Goal: Task Accomplishment & Management: Manage account settings

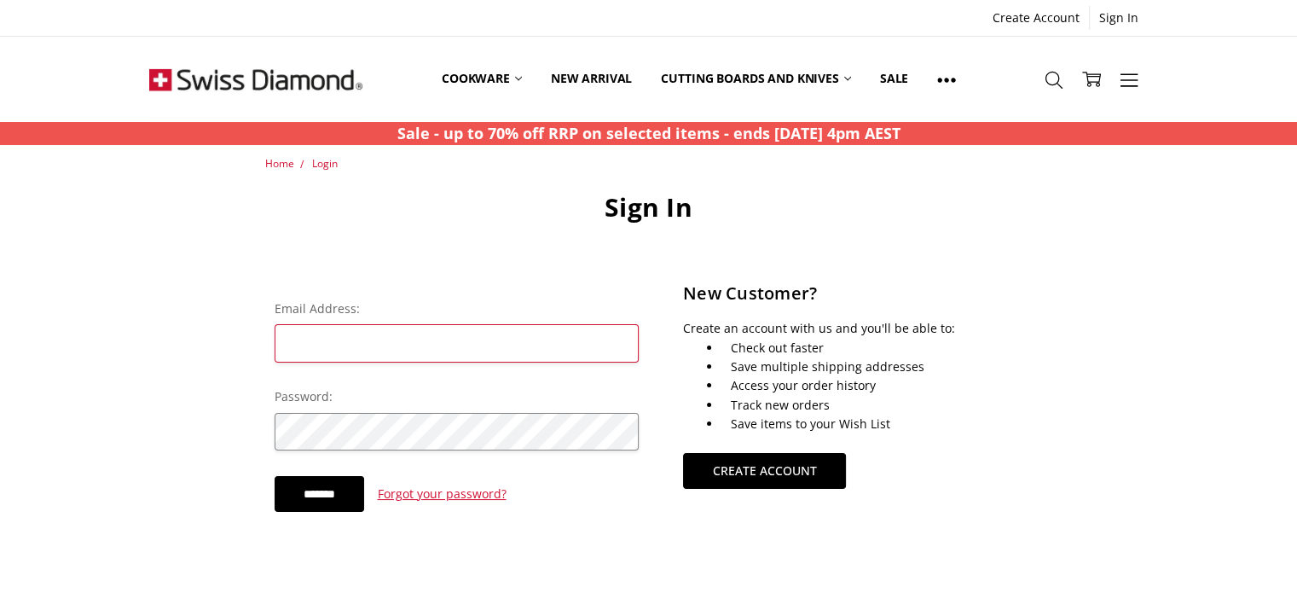
click at [379, 343] on input "Email Address:" at bounding box center [457, 343] width 365 height 38
type input "**********"
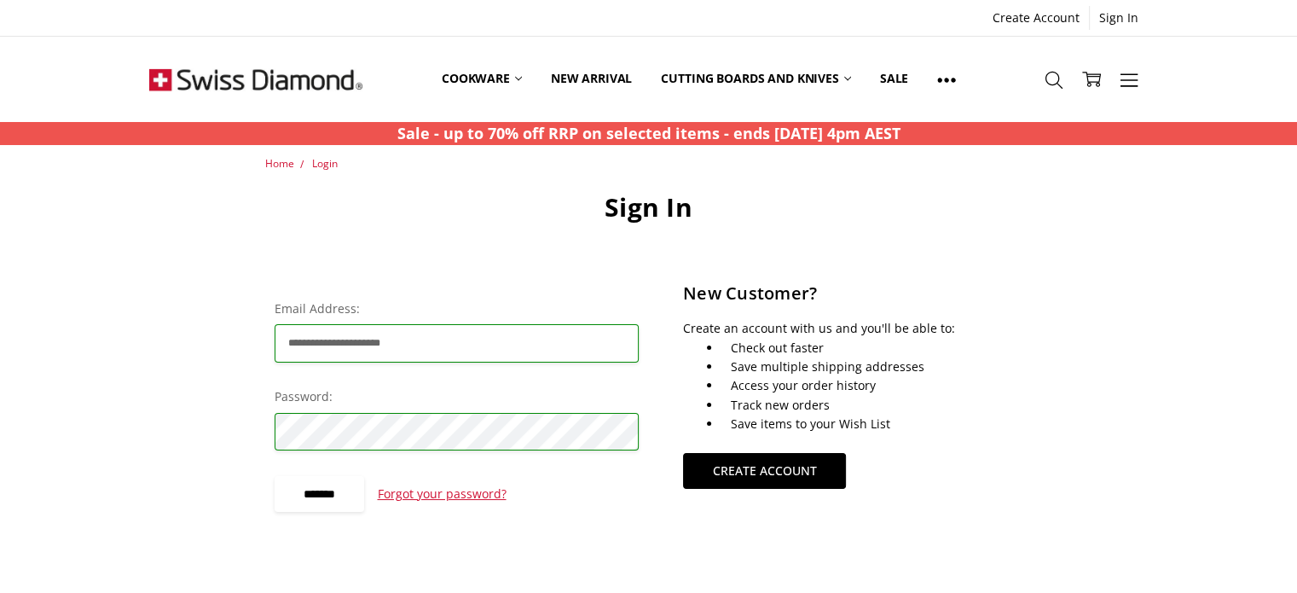
click at [336, 488] on input "*******" at bounding box center [320, 494] width 90 height 36
